Goal: Transaction & Acquisition: Book appointment/travel/reservation

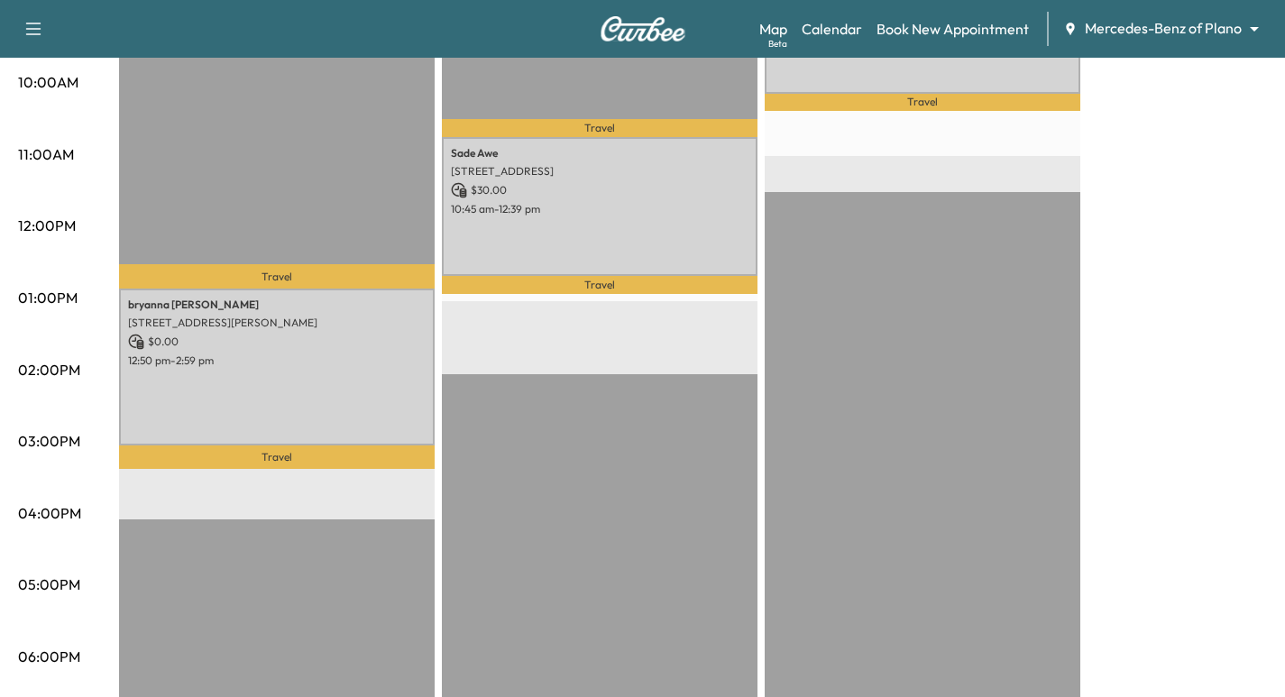
scroll to position [609, 0]
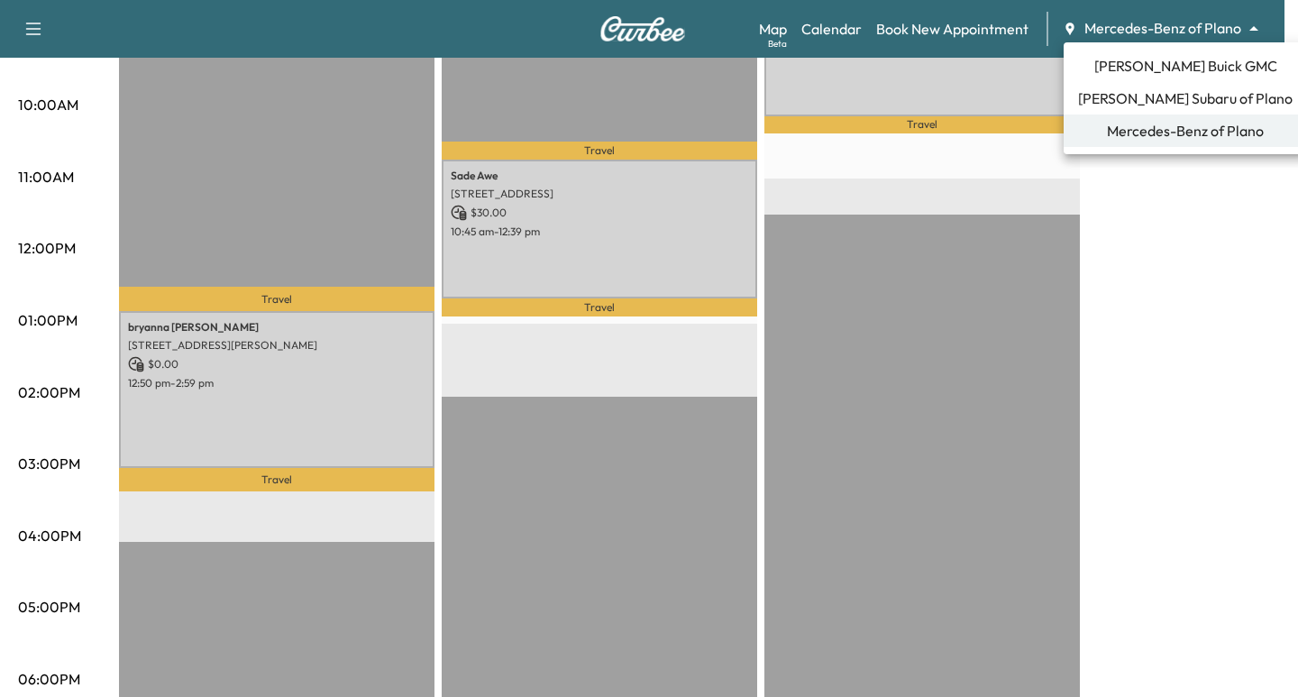
click at [1166, 95] on span "[PERSON_NAME] Subaru of Plano" at bounding box center [1185, 98] width 215 height 22
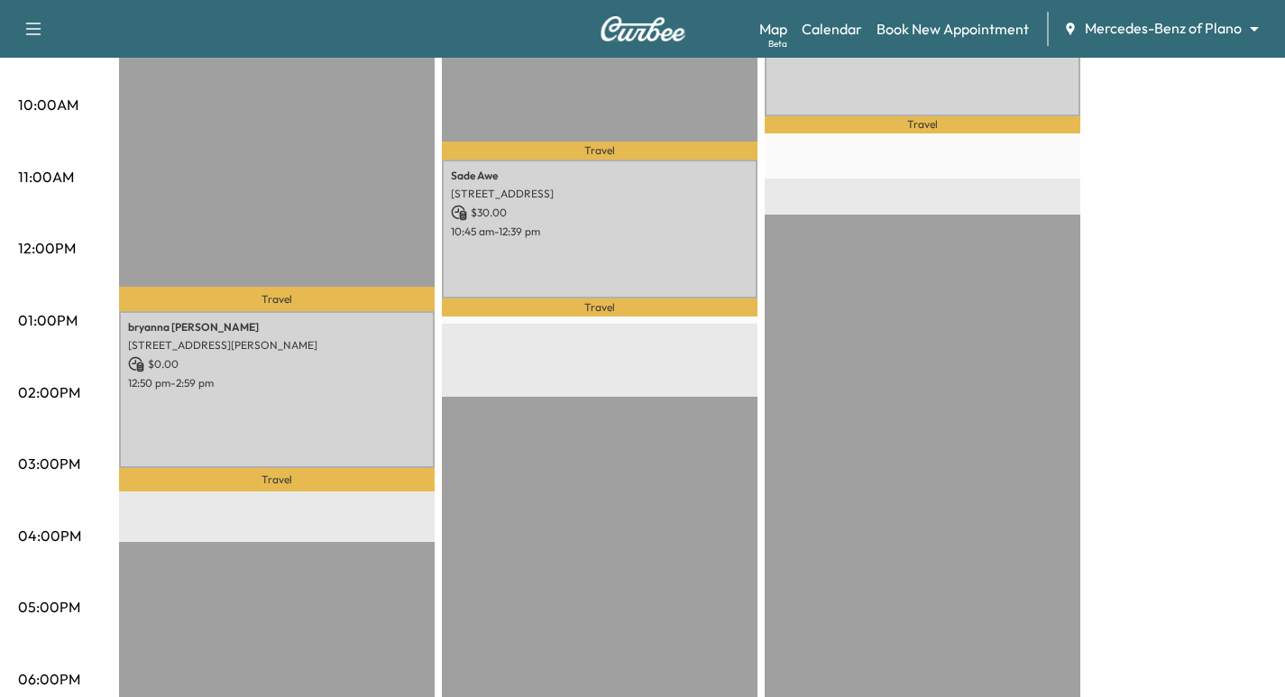
scroll to position [0, 0]
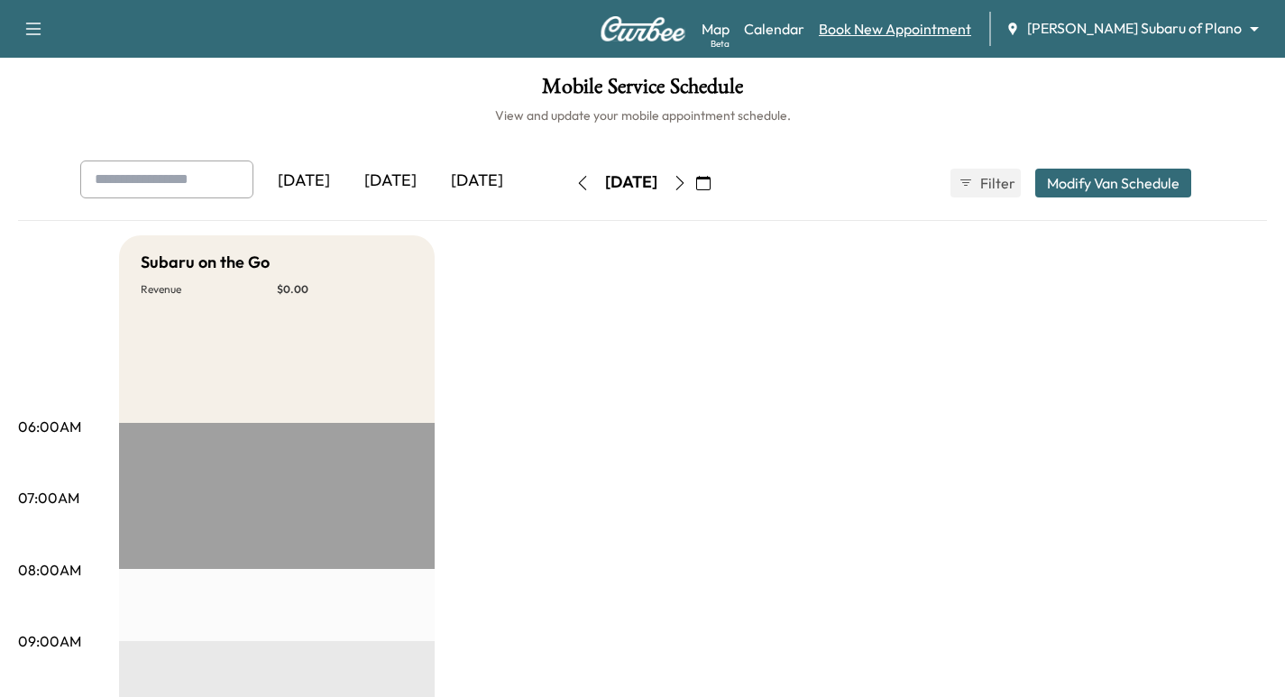
click at [971, 32] on link "Book New Appointment" at bounding box center [895, 29] width 152 height 22
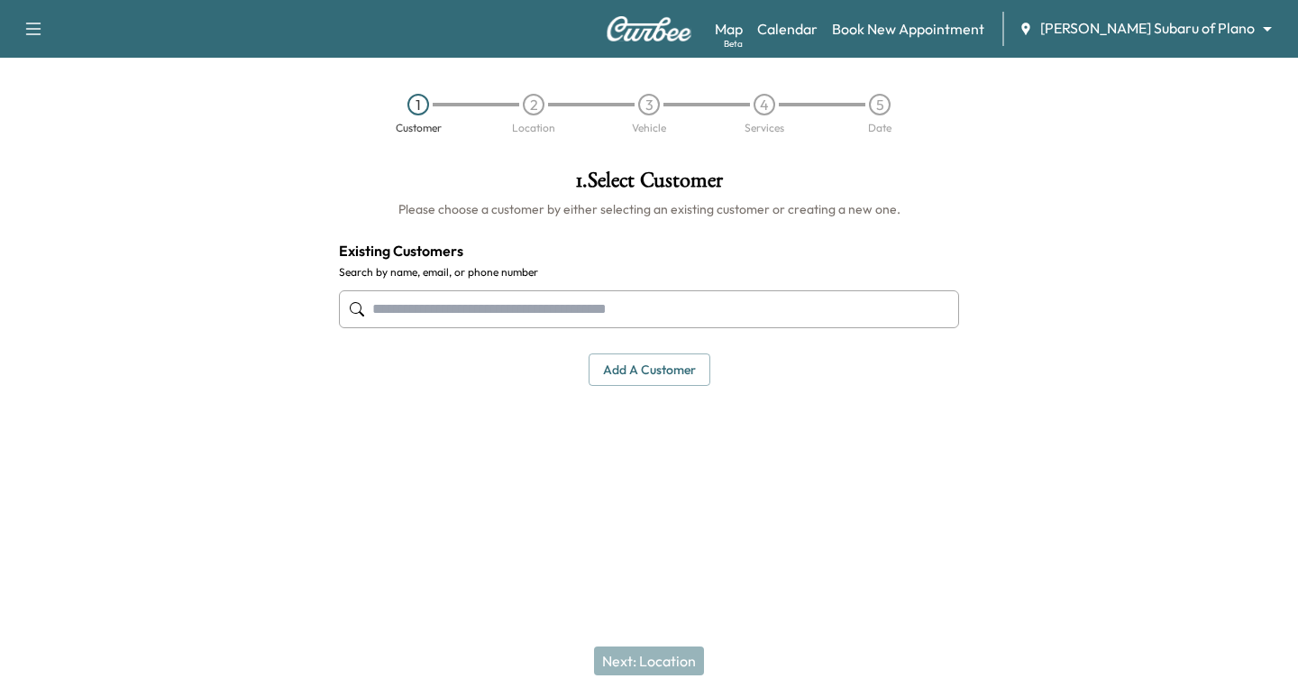
click at [678, 290] on input "text" at bounding box center [649, 309] width 620 height 38
paste input "**********"
click at [445, 310] on input "**********" at bounding box center [649, 309] width 620 height 38
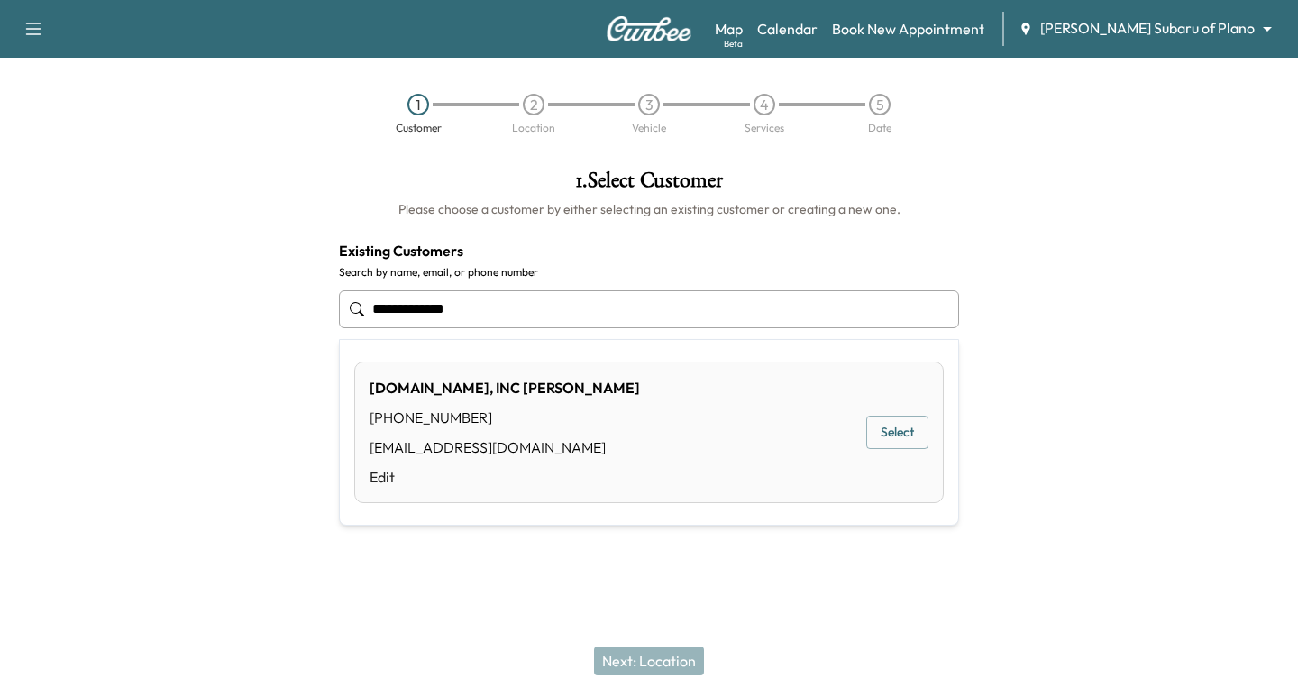
click at [412, 315] on input "**********" at bounding box center [649, 309] width 620 height 38
click at [377, 306] on input "**********" at bounding box center [649, 309] width 620 height 38
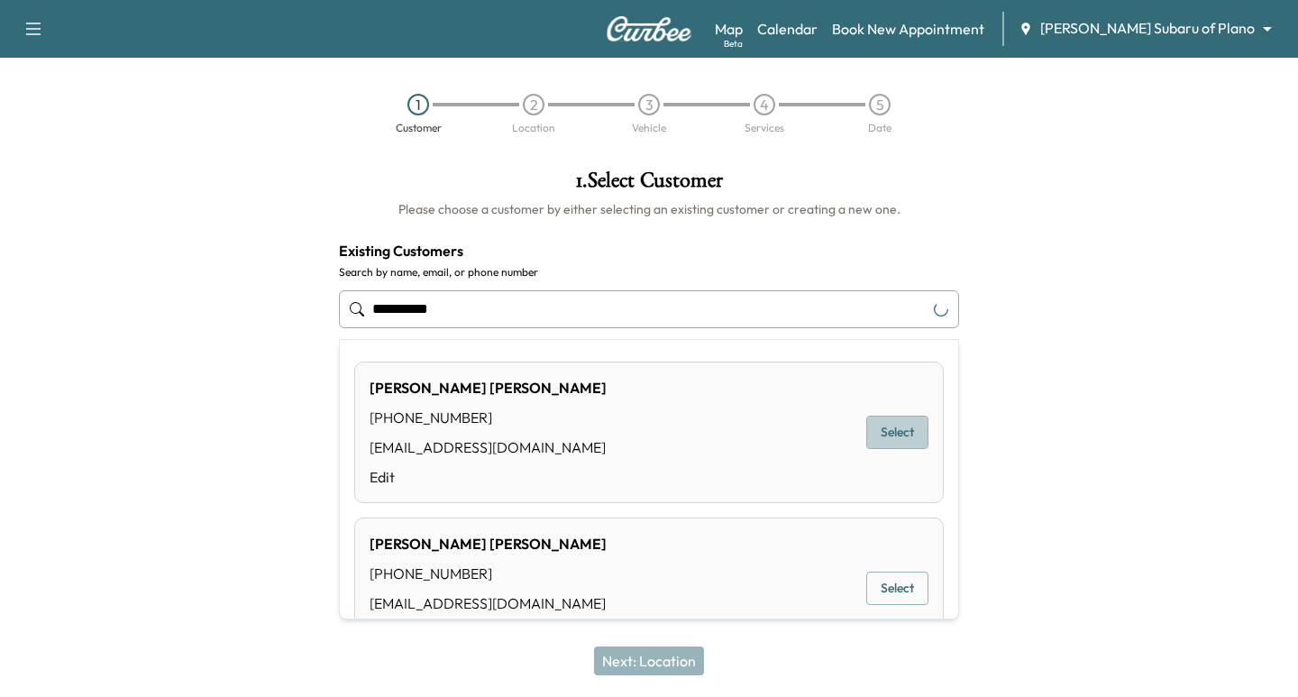
click at [871, 426] on button "Select" at bounding box center [897, 432] width 62 height 33
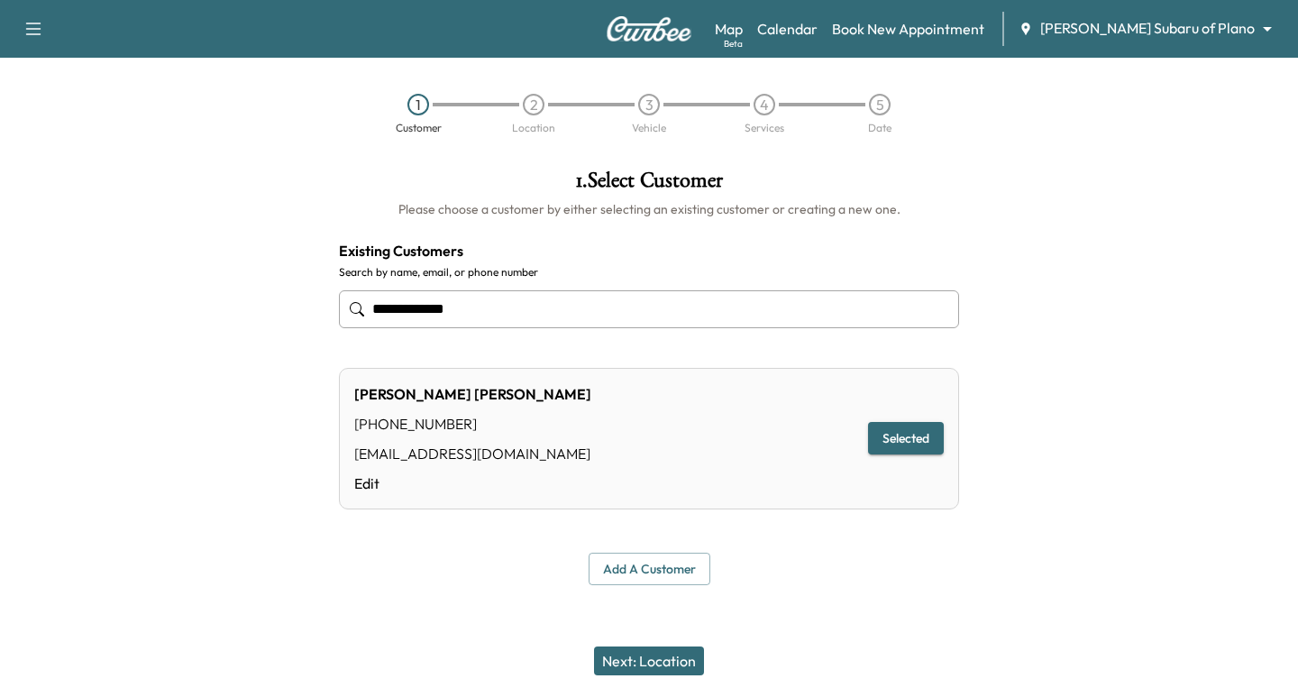
type input "**********"
click at [664, 665] on button "Next: Location" at bounding box center [649, 660] width 110 height 29
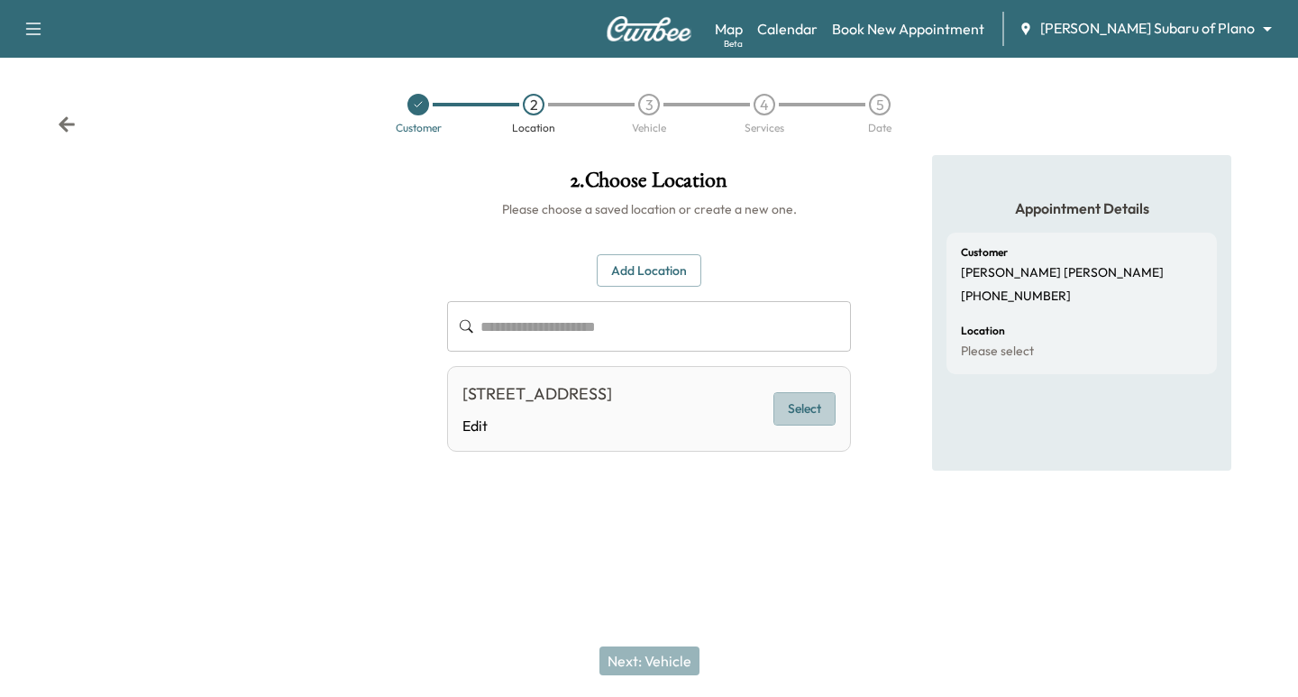
click at [809, 426] on button "Select" at bounding box center [805, 408] width 62 height 33
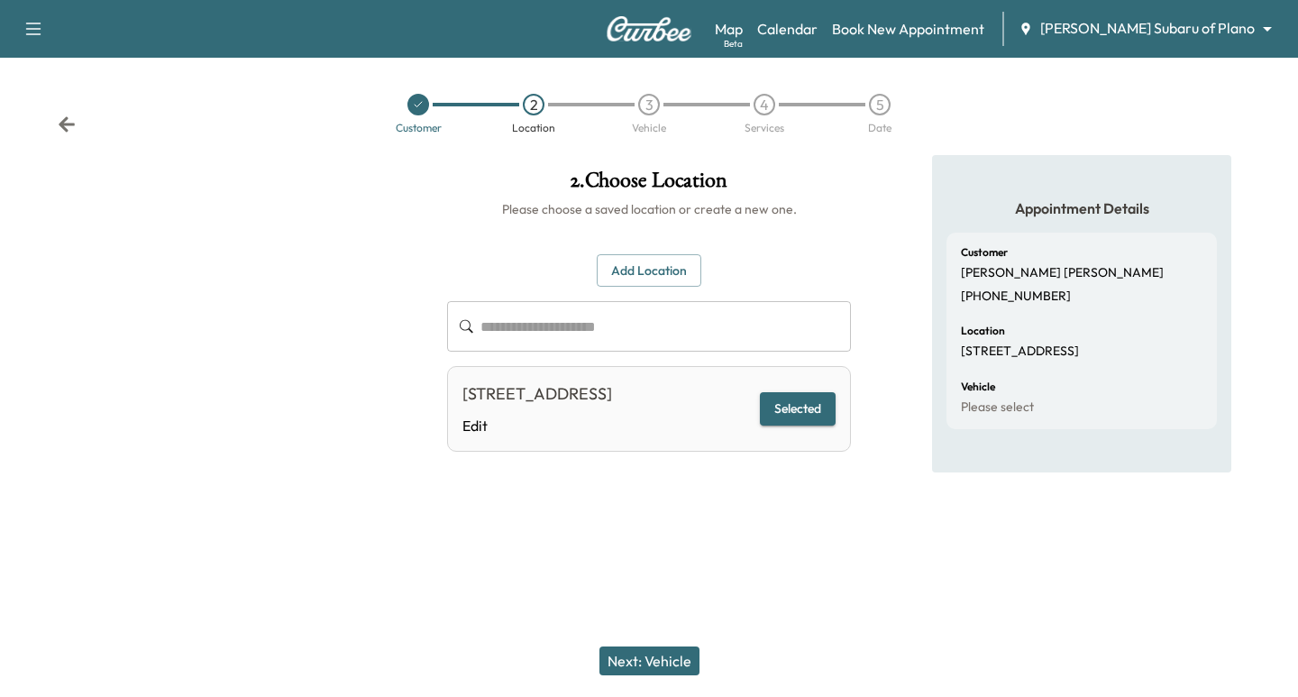
click at [661, 665] on button "Next: Vehicle" at bounding box center [650, 660] width 100 height 29
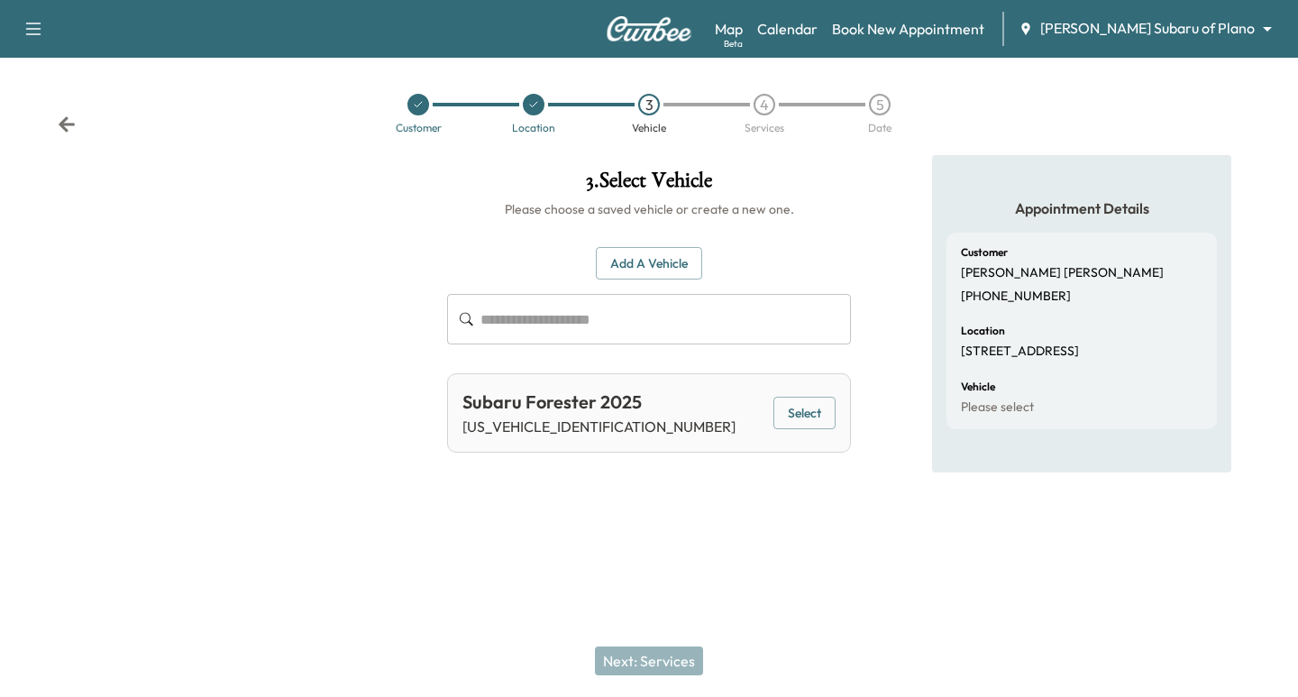
click at [776, 424] on button "Select" at bounding box center [805, 413] width 62 height 33
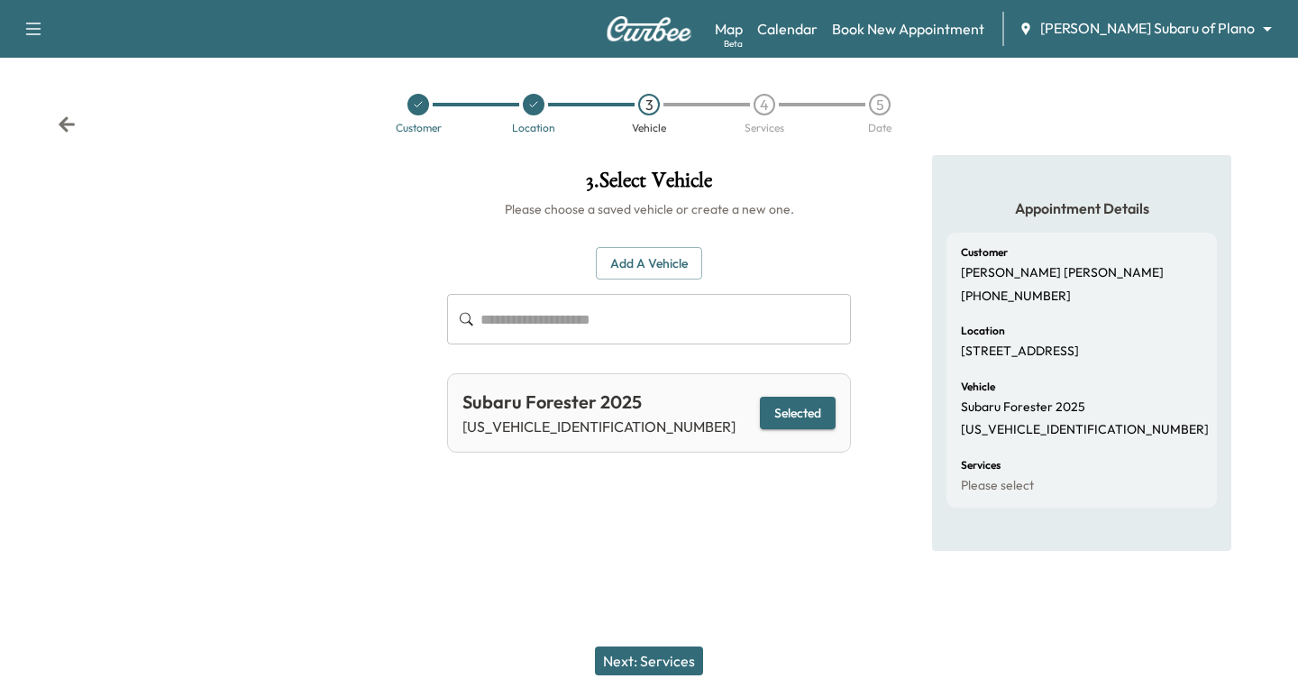
click at [657, 662] on button "Next: Services" at bounding box center [649, 660] width 108 height 29
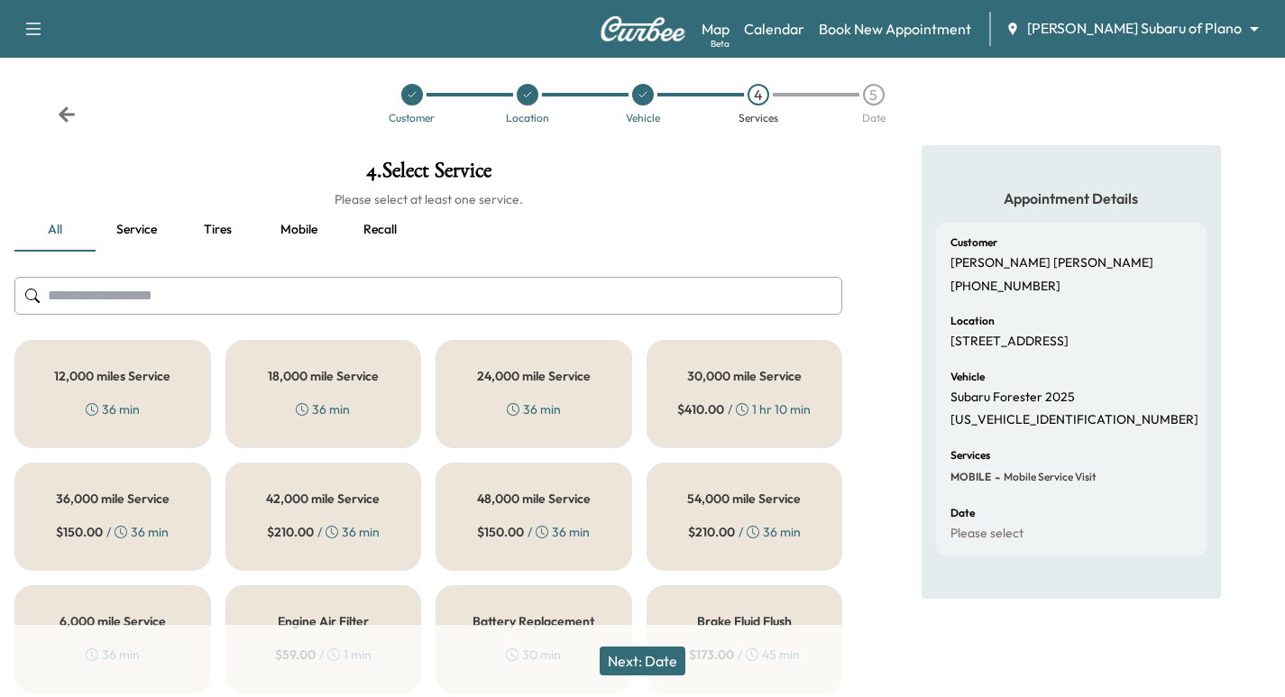
scroll to position [213, 0]
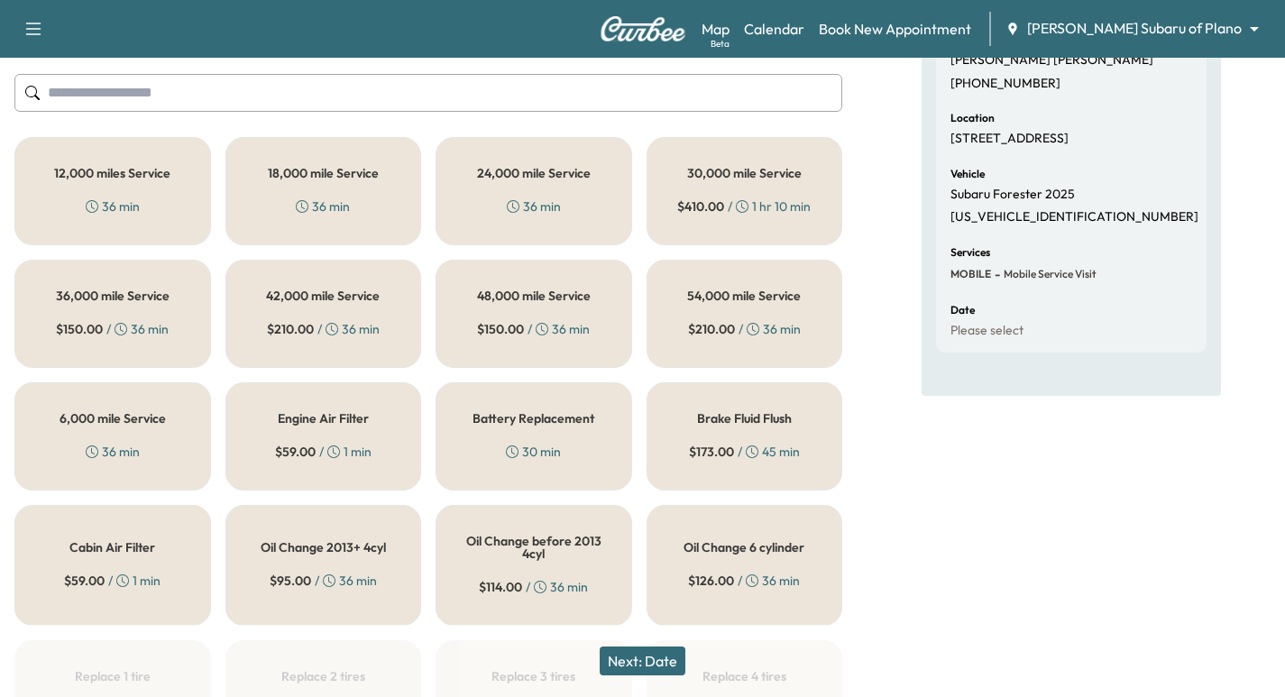
click at [164, 177] on h5 "12,000 miles Service" at bounding box center [112, 173] width 116 height 13
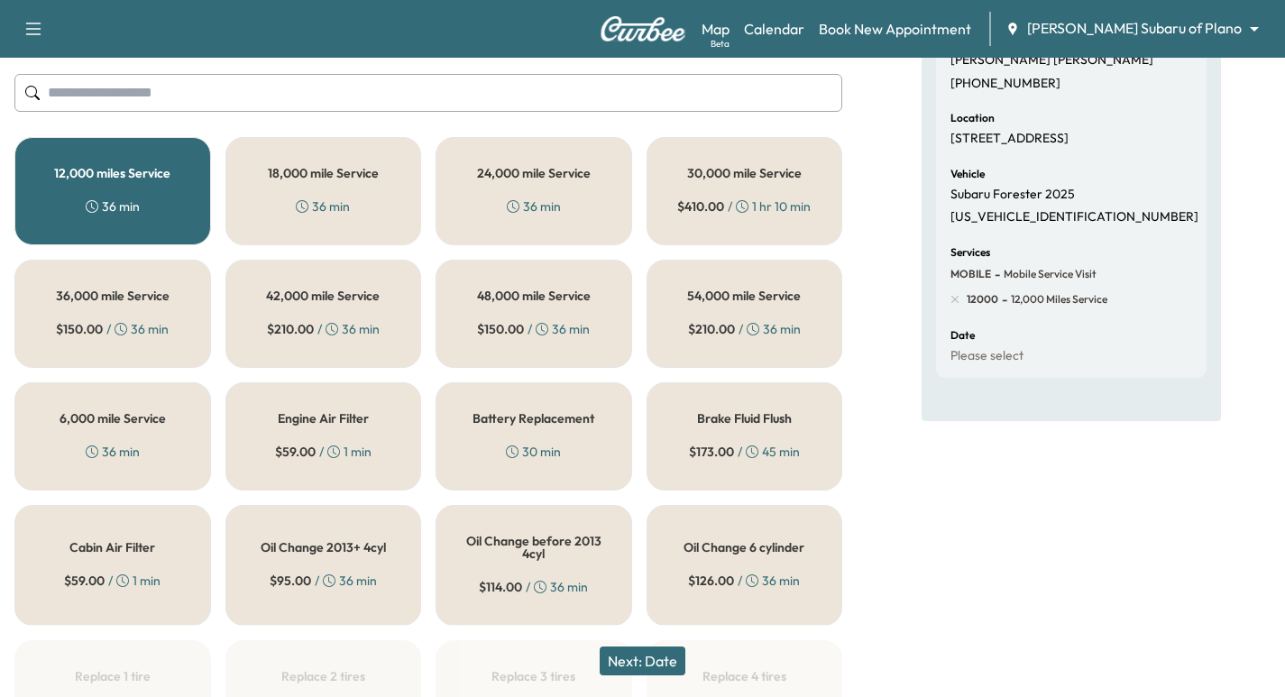
click at [635, 659] on button "Next: Date" at bounding box center [643, 660] width 86 height 29
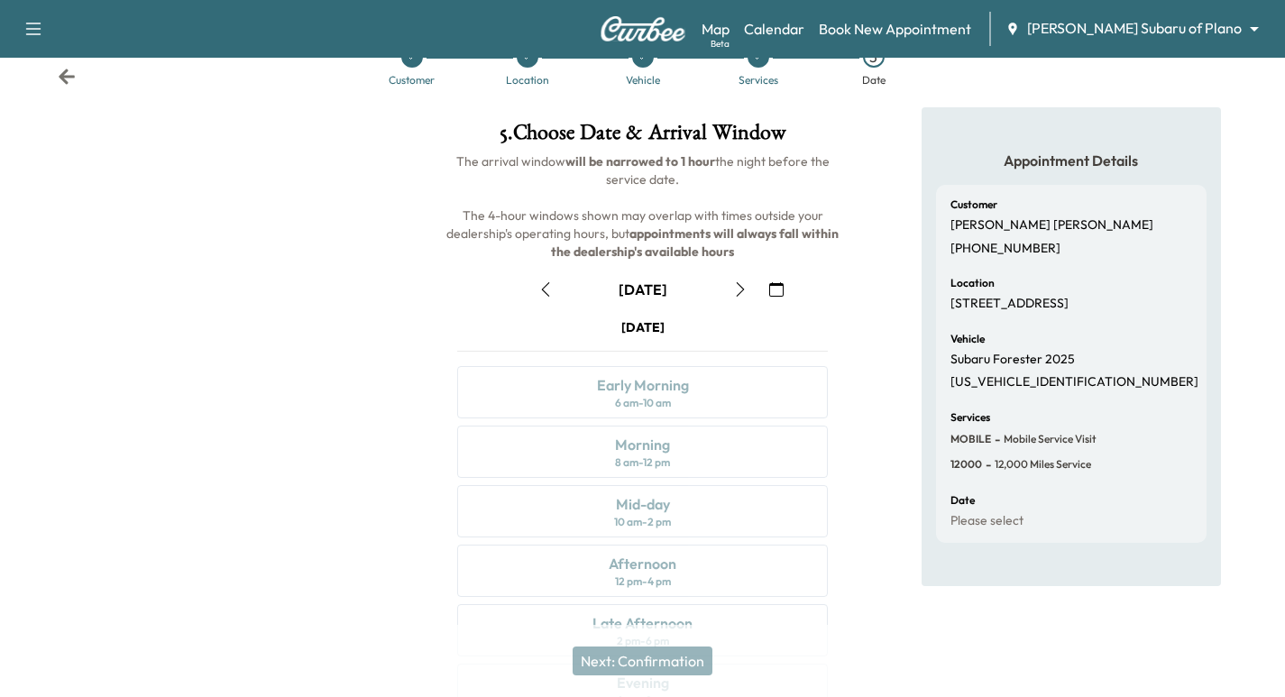
scroll to position [0, 0]
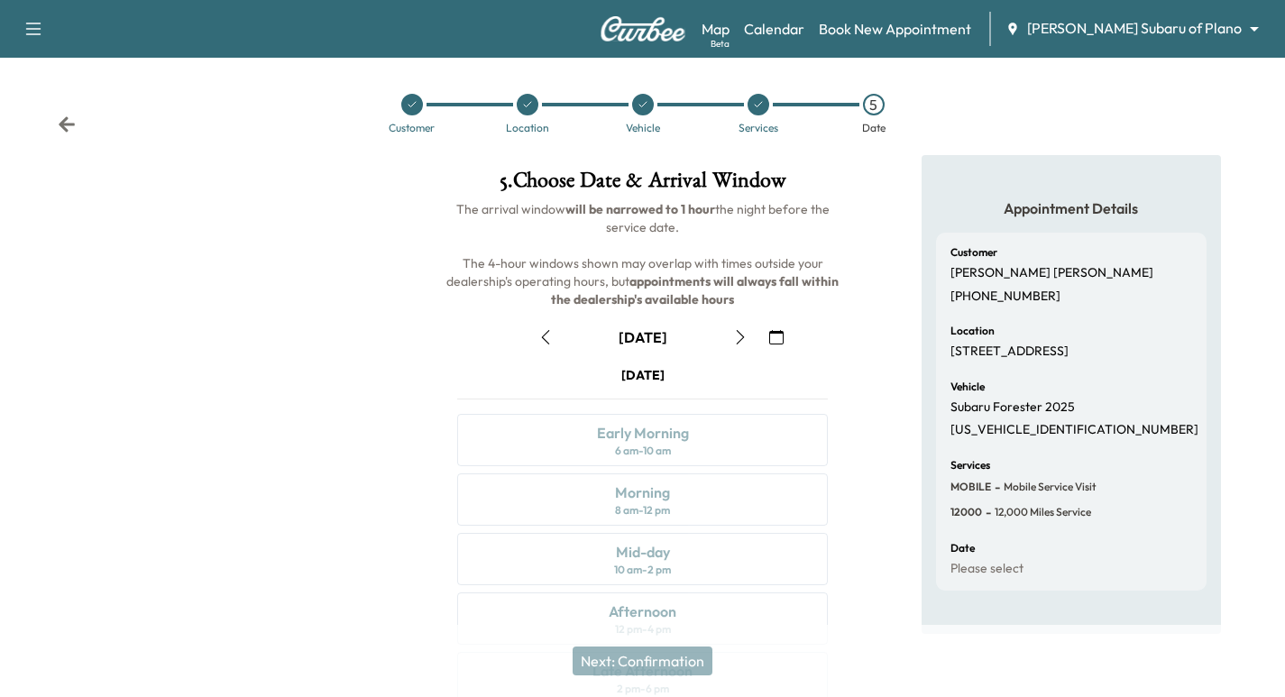
drag, startPoint x: 759, startPoint y: 104, endPoint x: 751, endPoint y: 126, distance: 24.0
click at [759, 104] on icon at bounding box center [758, 104] width 7 height 5
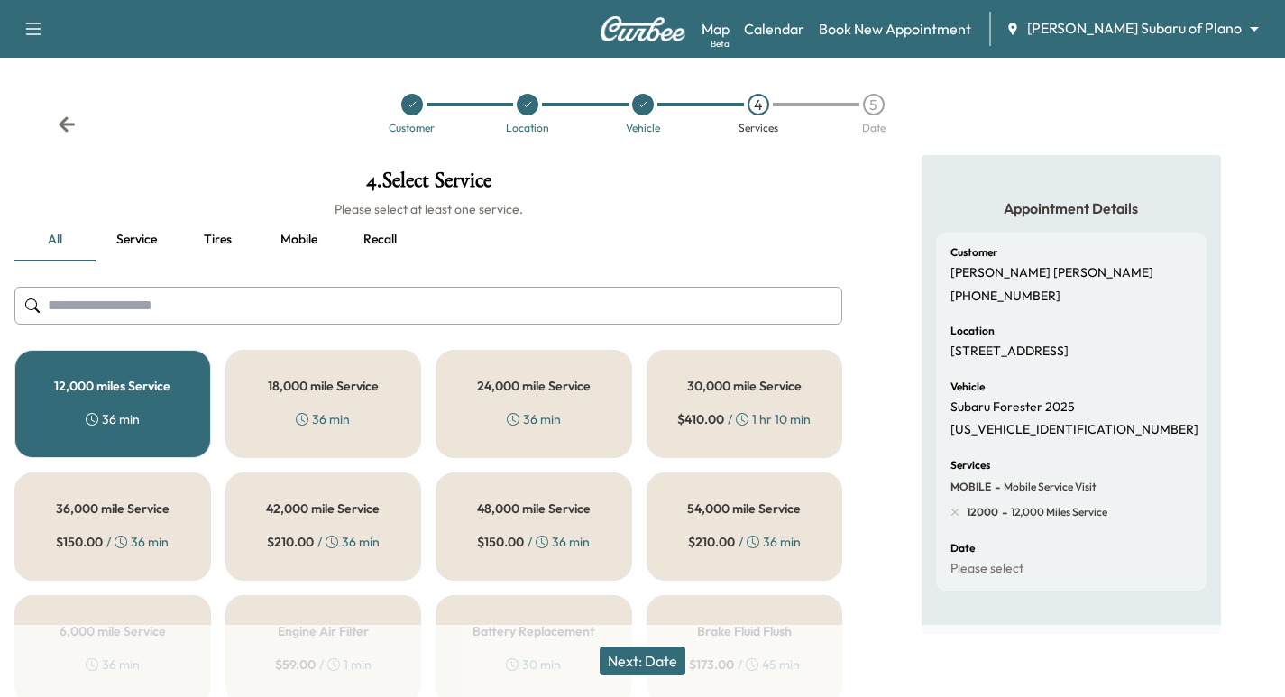
click at [318, 398] on div "18,000 mile Service 36 min" at bounding box center [323, 404] width 197 height 108
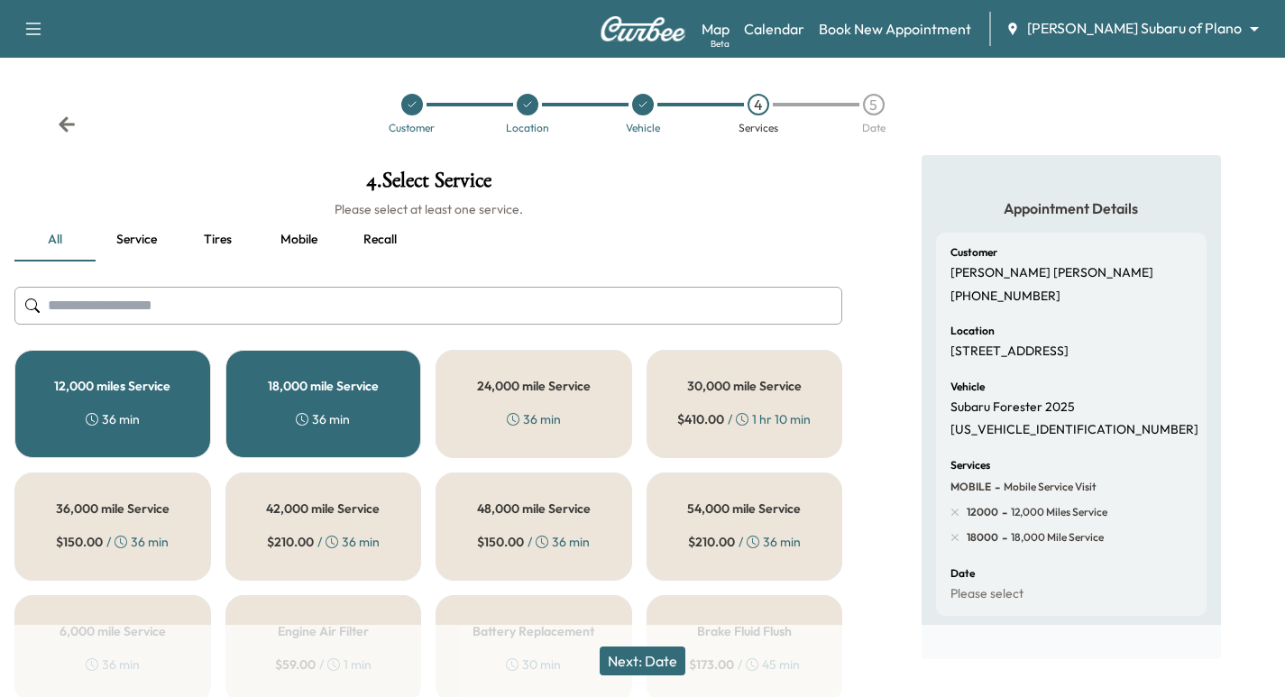
click at [147, 405] on div "12,000 miles Service 36 min" at bounding box center [112, 404] width 197 height 108
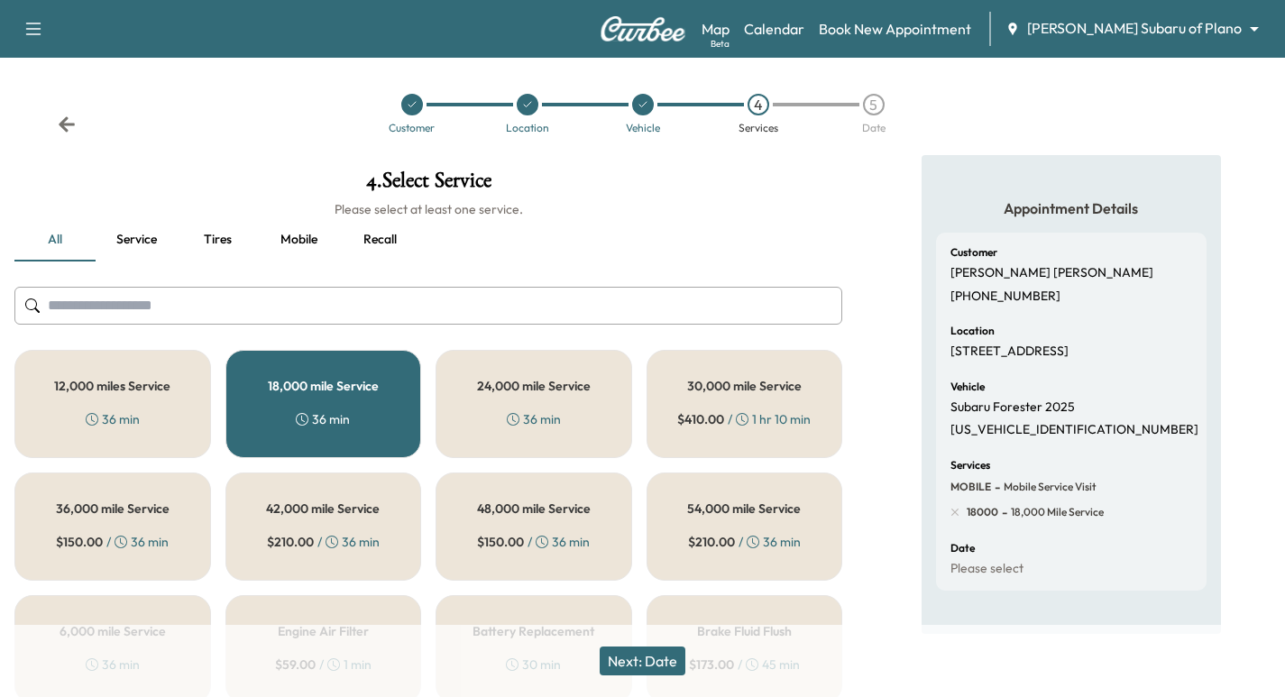
click at [648, 662] on button "Next: Date" at bounding box center [643, 660] width 86 height 29
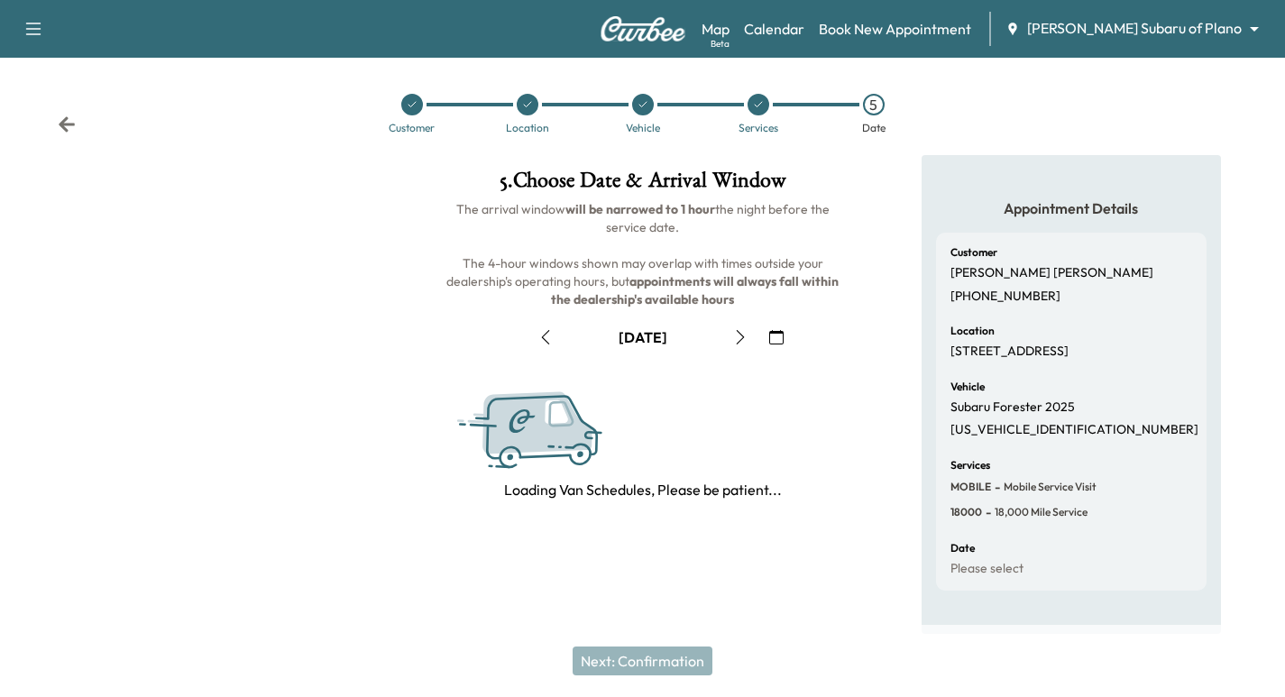
scroll to position [11, 0]
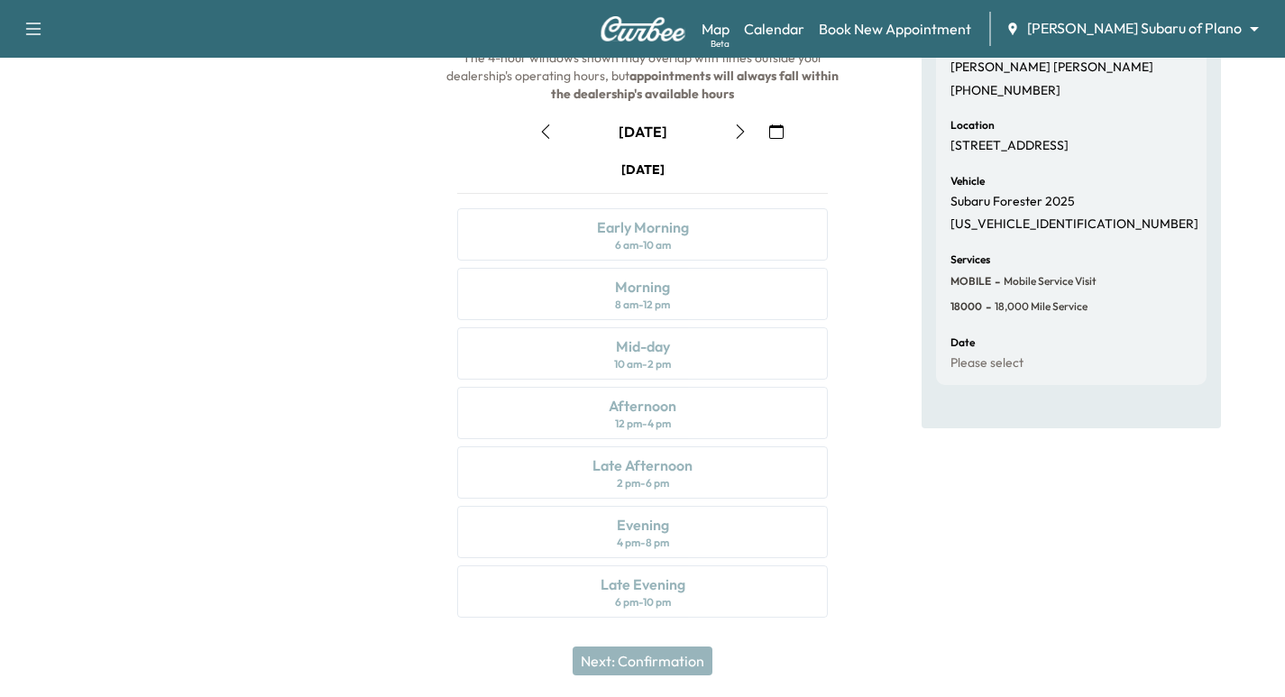
click at [745, 134] on icon "button" at bounding box center [740, 131] width 14 height 14
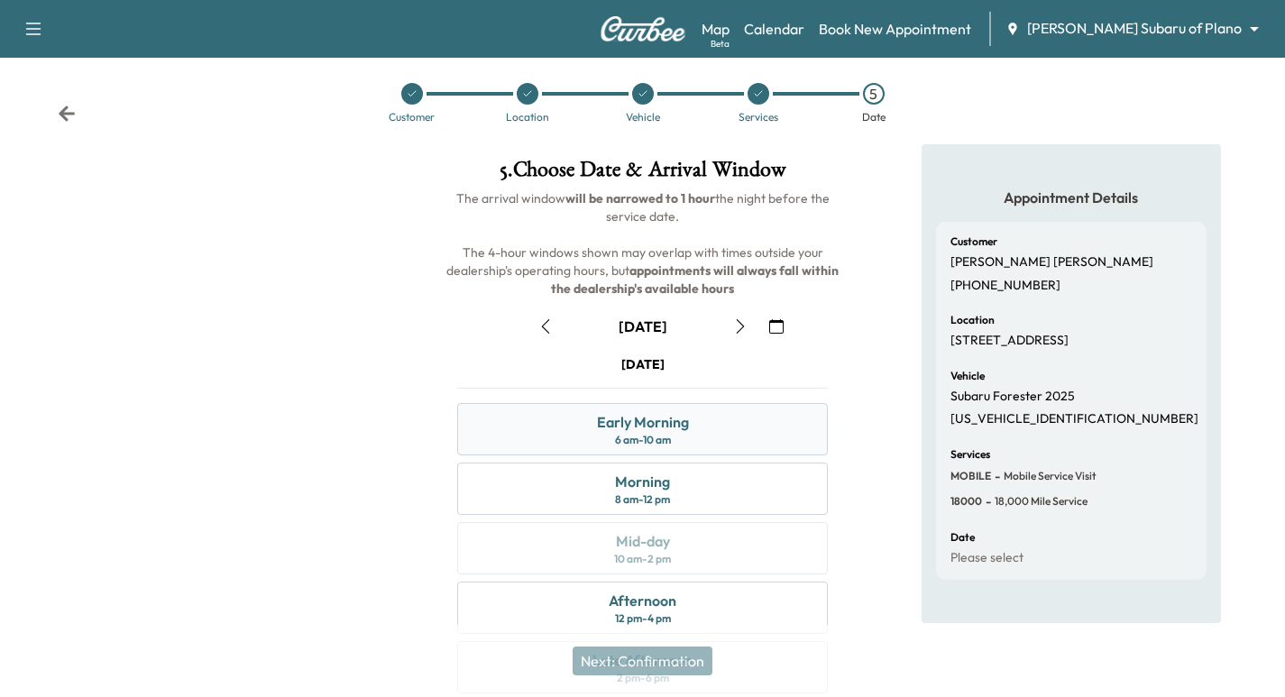
scroll to position [206, 0]
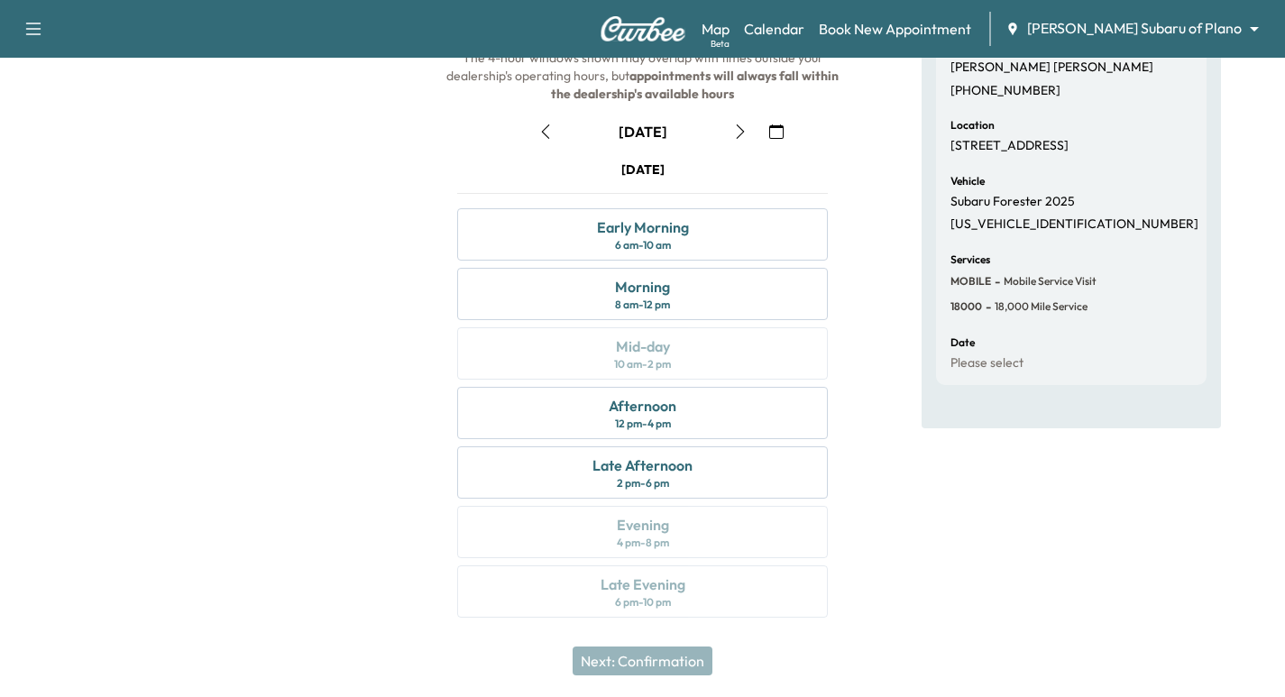
click at [738, 140] on button "button" at bounding box center [740, 131] width 31 height 29
drag, startPoint x: 648, startPoint y: 208, endPoint x: 667, endPoint y: 215, distance: 20.3
click at [656, 204] on div "[DATE] Early Morning 6 am - 10 am Morning 8 am - 12 pm Mid-day 10 am - 2 pm Aft…" at bounding box center [642, 392] width 399 height 464
click at [712, 228] on div "Early Morning 6 am - 10 am" at bounding box center [642, 234] width 371 height 52
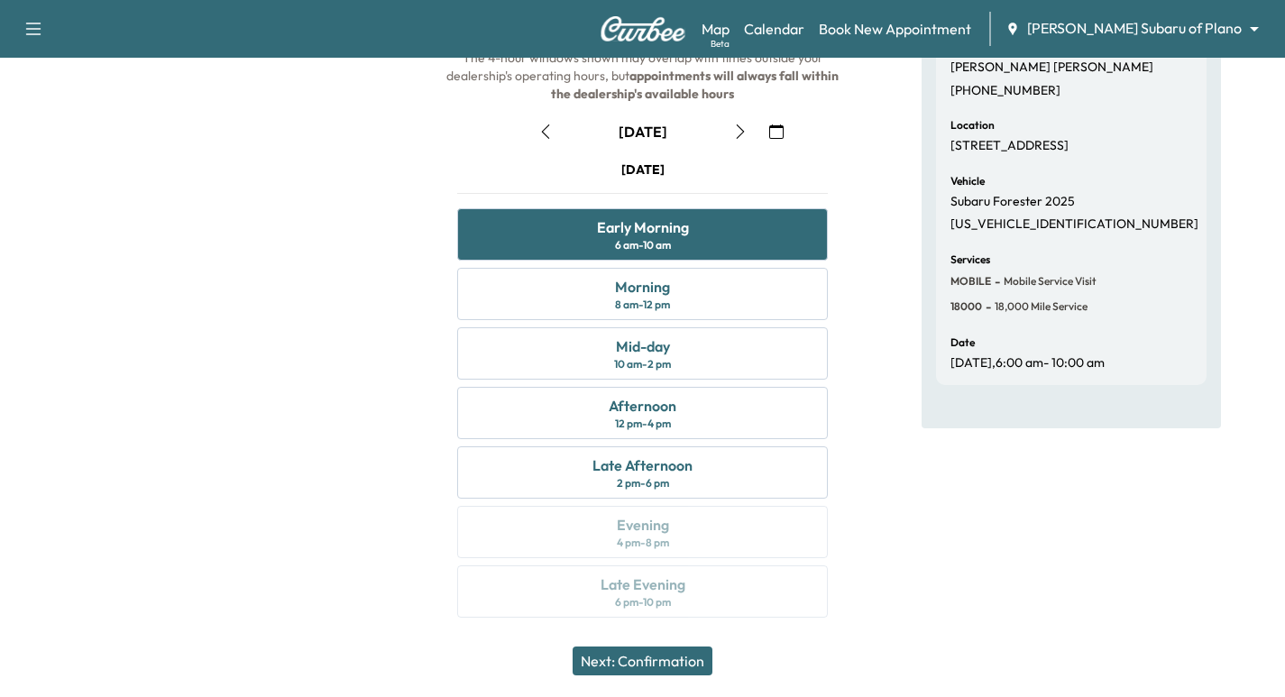
click at [642, 652] on button "Next: Confirmation" at bounding box center [643, 660] width 140 height 29
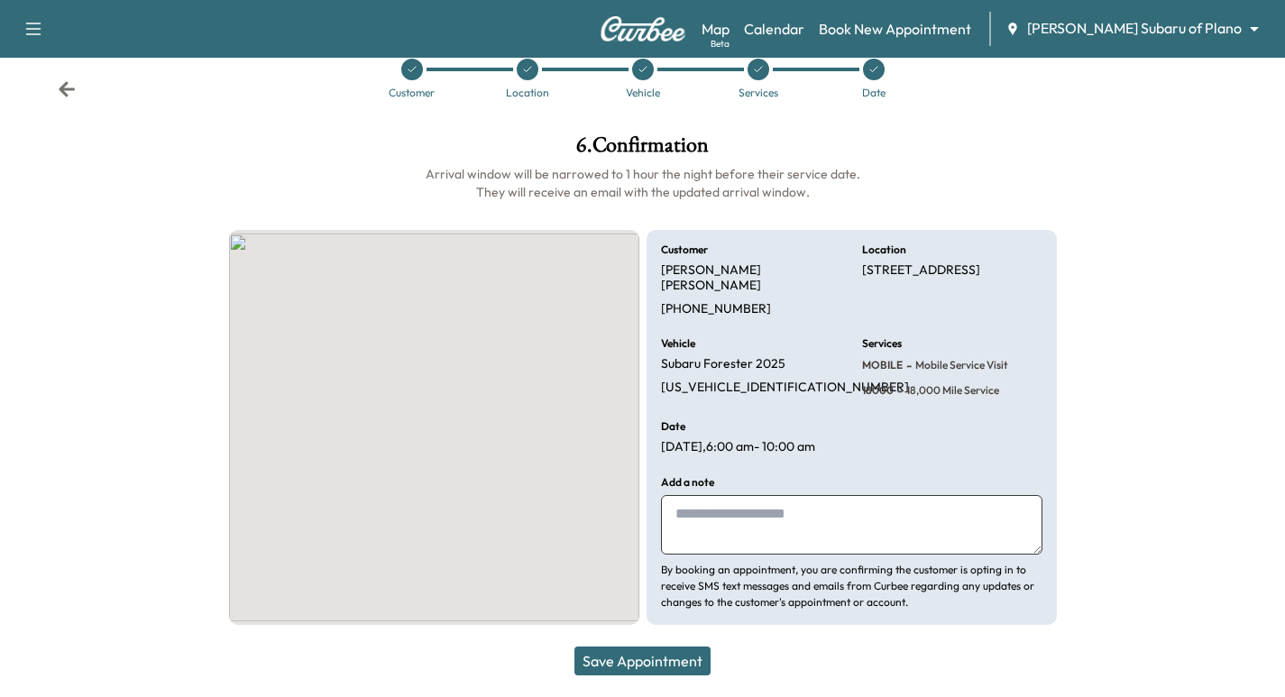
scroll to position [28, 0]
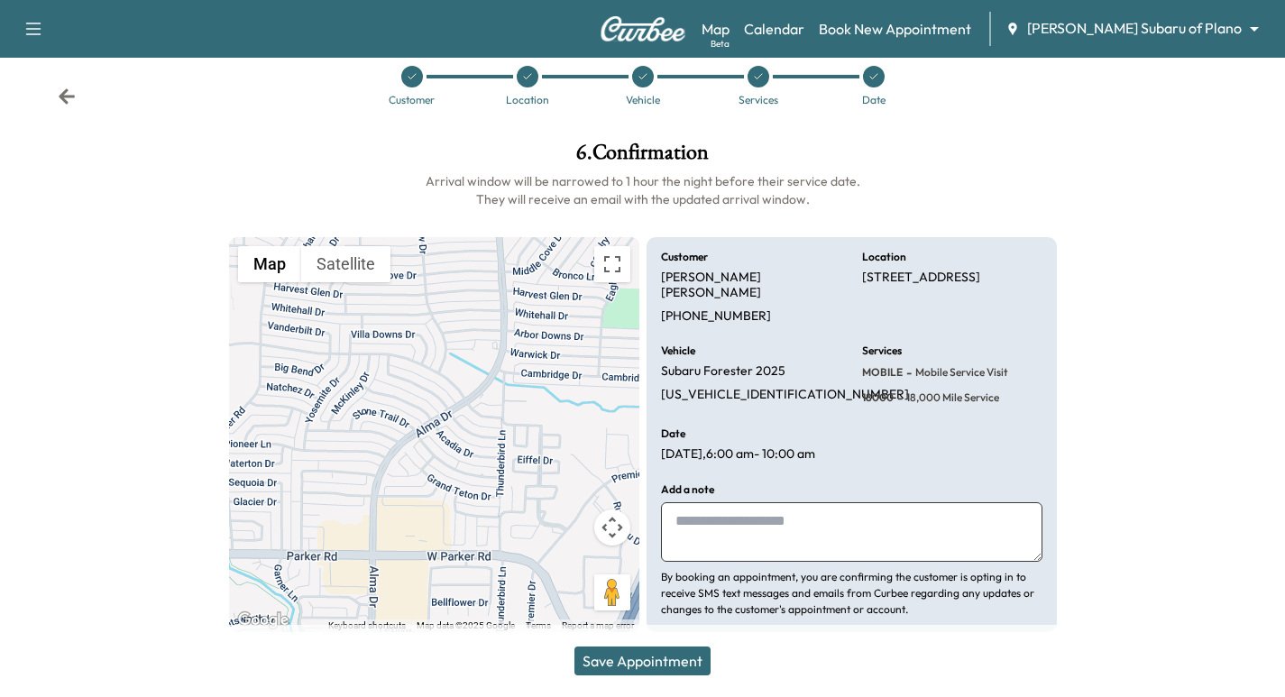
click at [690, 662] on button "Save Appointment" at bounding box center [642, 660] width 136 height 29
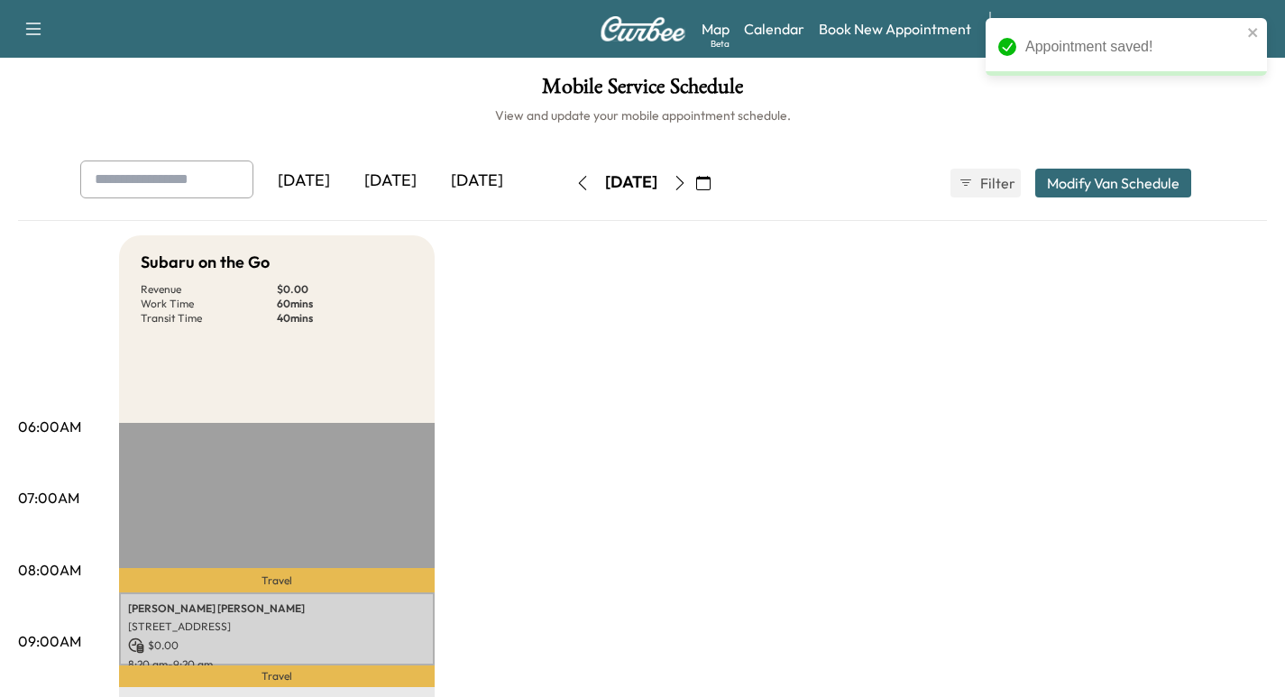
scroll to position [316, 0]
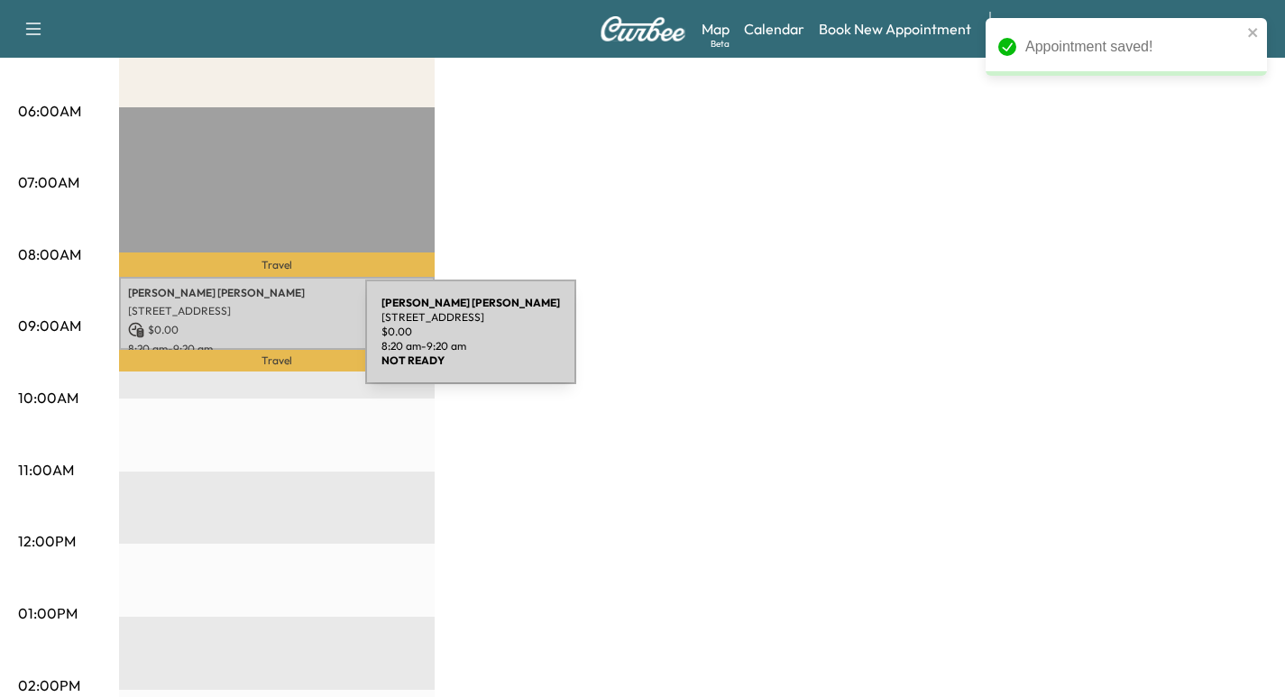
click at [237, 322] on p "$ 0.00" at bounding box center [277, 330] width 298 height 16
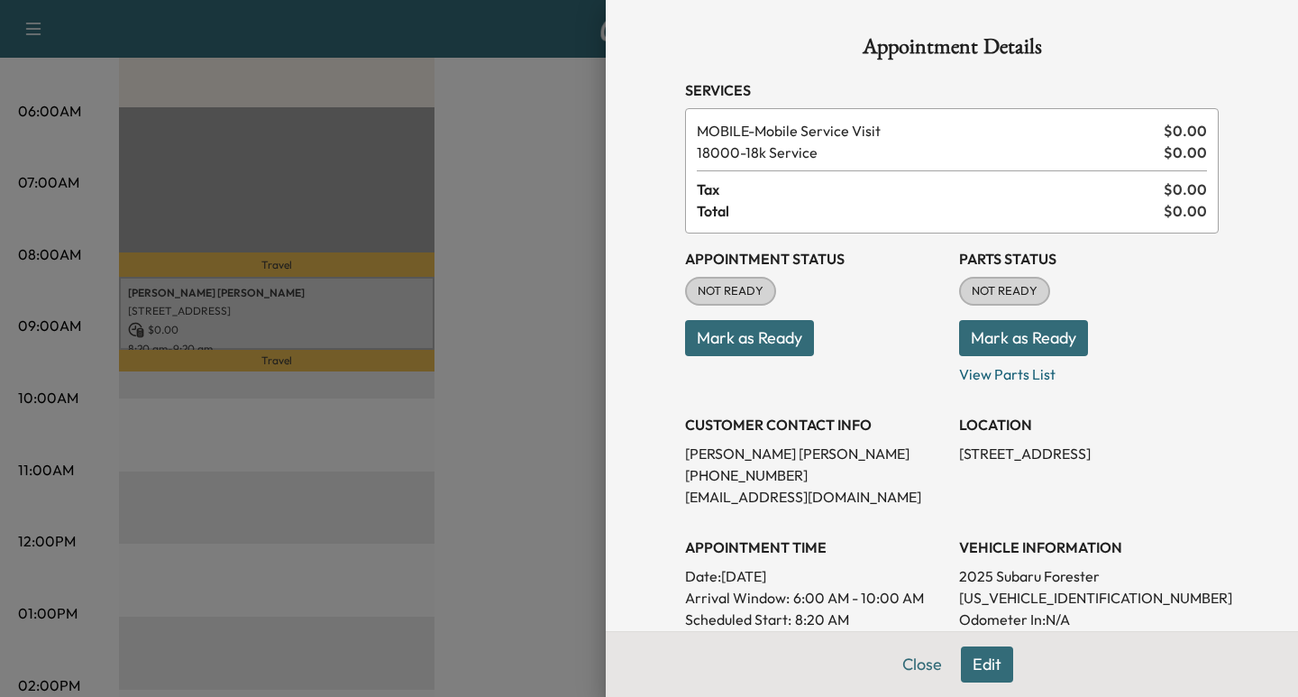
click at [911, 661] on div "Appointment Details Services MOBILE - Mobile Service Visit $ 0.00 18000 - 18k S…" at bounding box center [952, 519] width 577 height 1038
click at [914, 668] on button "Close" at bounding box center [922, 664] width 63 height 36
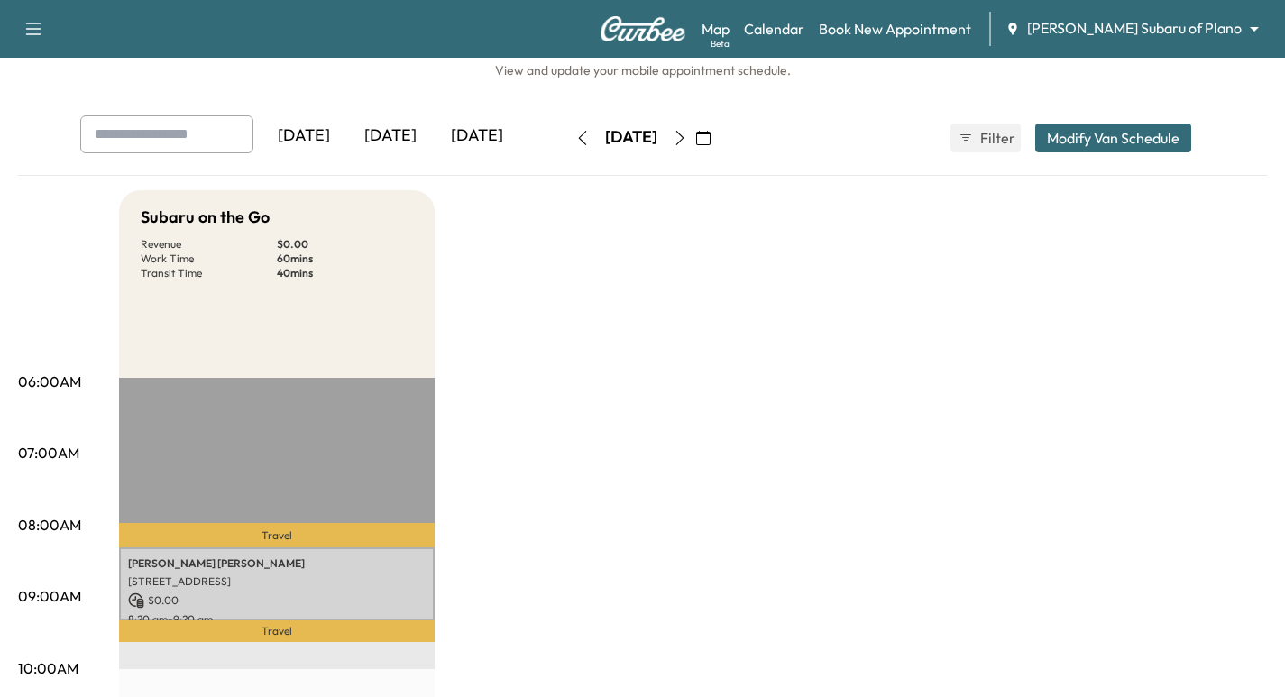
scroll to position [0, 0]
